Goal: Transaction & Acquisition: Purchase product/service

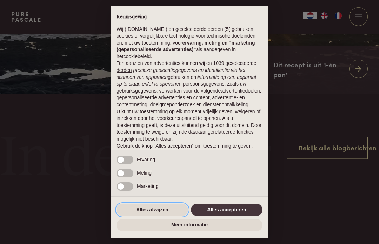
click at [163, 216] on button "Alles afwijzen" at bounding box center [152, 210] width 72 height 13
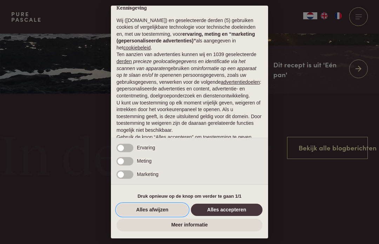
click at [171, 216] on button "Alles afwijzen" at bounding box center [152, 210] width 72 height 13
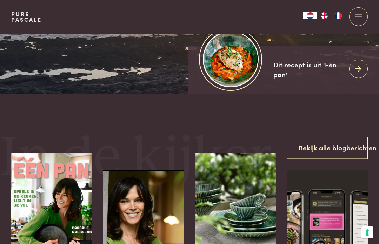
click at [355, 74] on icon at bounding box center [358, 69] width 6 height 10
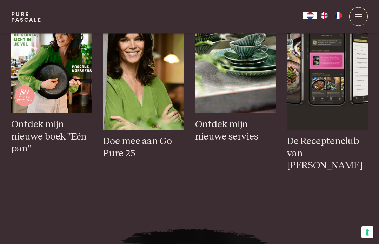
scroll to position [303, 0]
click at [45, 76] on img at bounding box center [51, 52] width 81 height 121
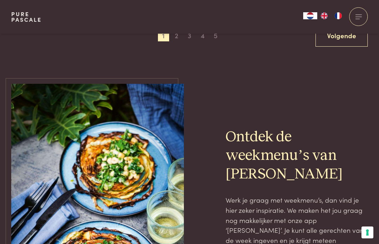
scroll to position [1422, 0]
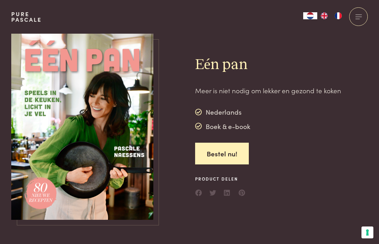
click at [225, 152] on link "Bestel nu!" at bounding box center [222, 154] width 54 height 22
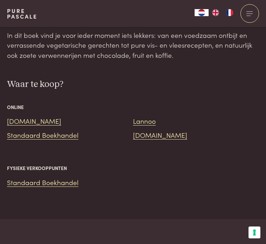
scroll to position [1075, 0]
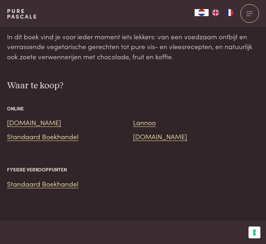
click at [61, 131] on link "Standaard Boekhandel" at bounding box center [43, 135] width 72 height 9
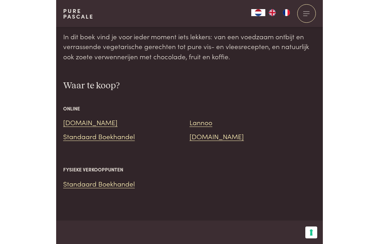
scroll to position [815, 0]
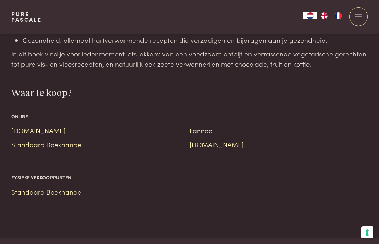
click at [62, 187] on link "Standaard Boekhandel" at bounding box center [47, 191] width 72 height 9
